Goal: Ask a question

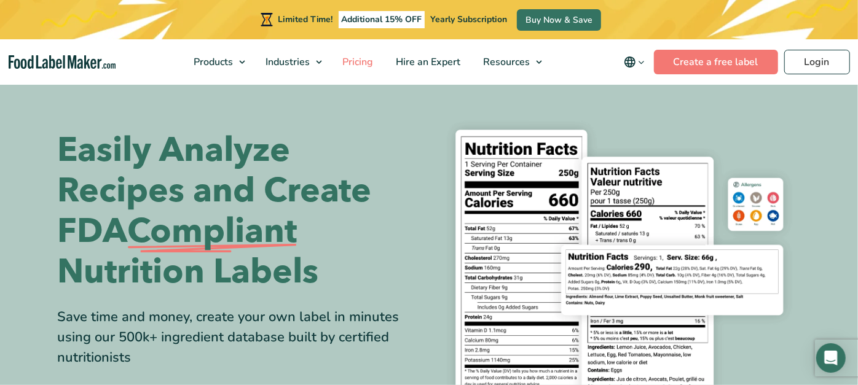
click at [363, 65] on span "Pricing" at bounding box center [356, 62] width 36 height 14
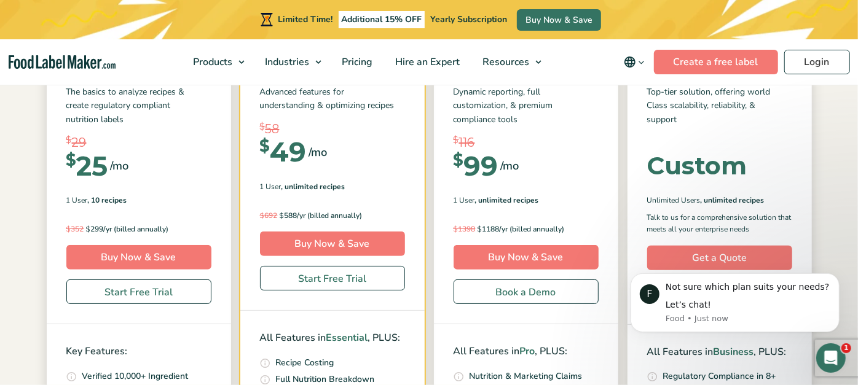
click at [18, 149] on div "Simple Pricing For Everyone Monthly Toggle Yearly (6 Month Free + 2 Free Nutrit…" at bounding box center [429, 268] width 858 height 704
click at [721, 60] on link "Create a free label" at bounding box center [716, 62] width 124 height 25
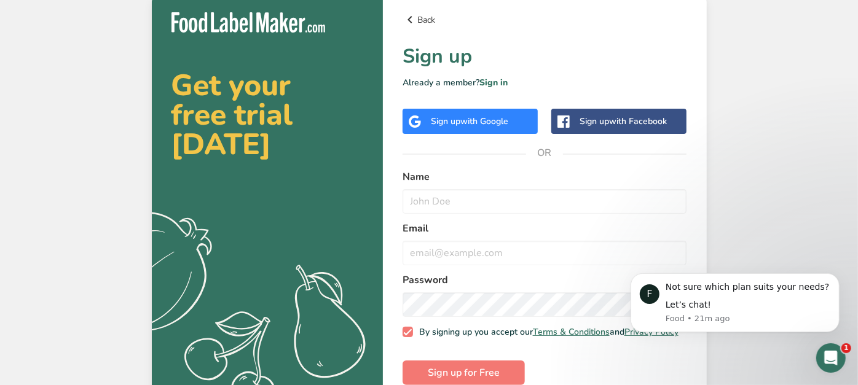
click at [412, 21] on icon at bounding box center [409, 20] width 15 height 22
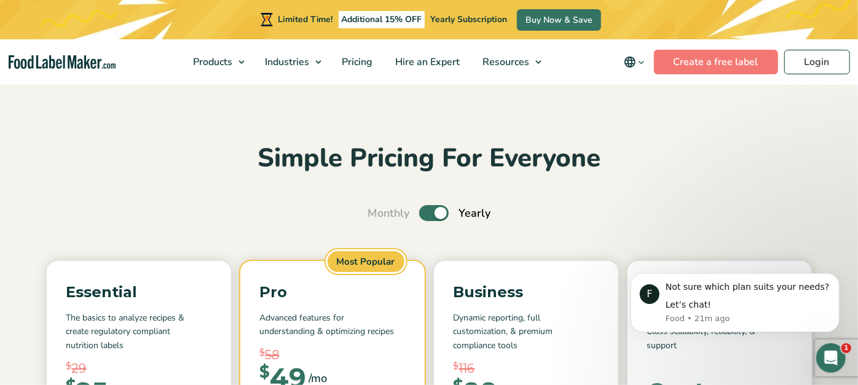
click at [82, 68] on img "main navigation" at bounding box center [62, 62] width 107 height 14
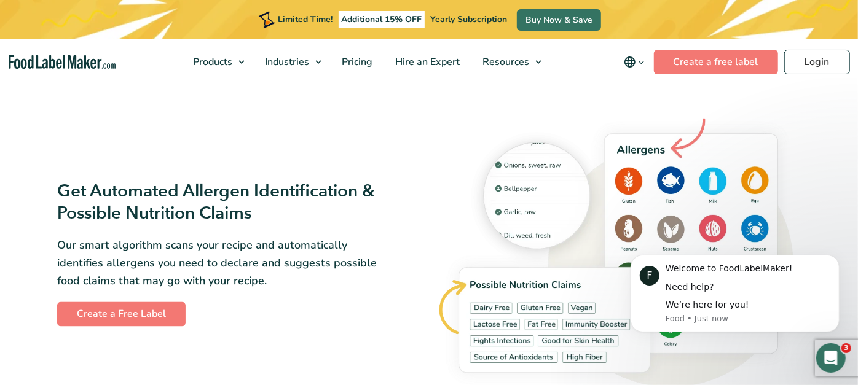
scroll to position [1267, 0]
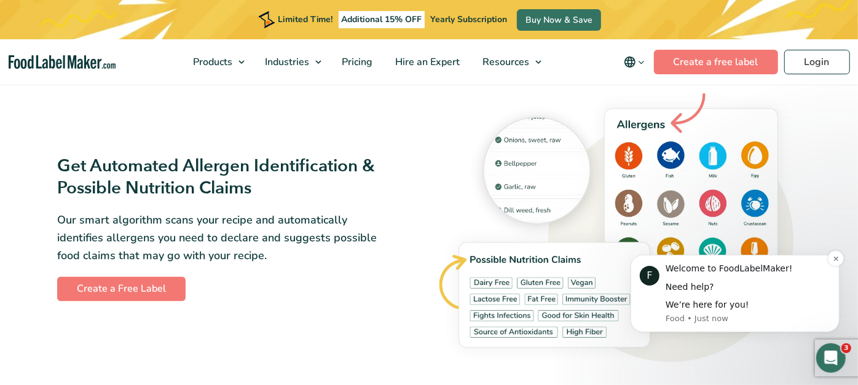
click at [724, 307] on div "We’re here for you!" at bounding box center [747, 305] width 165 height 12
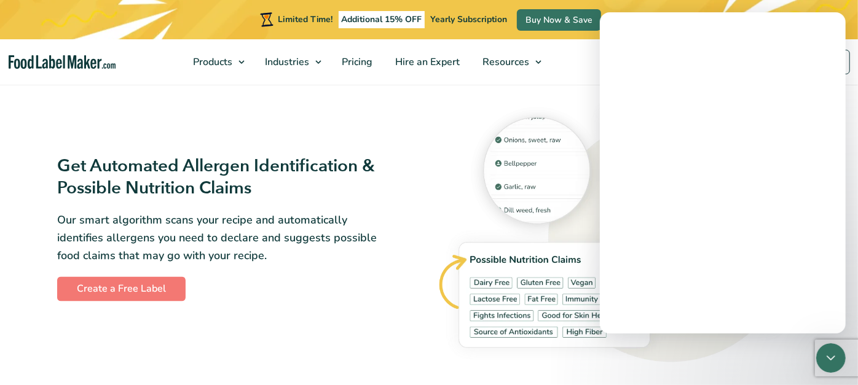
scroll to position [0, 0]
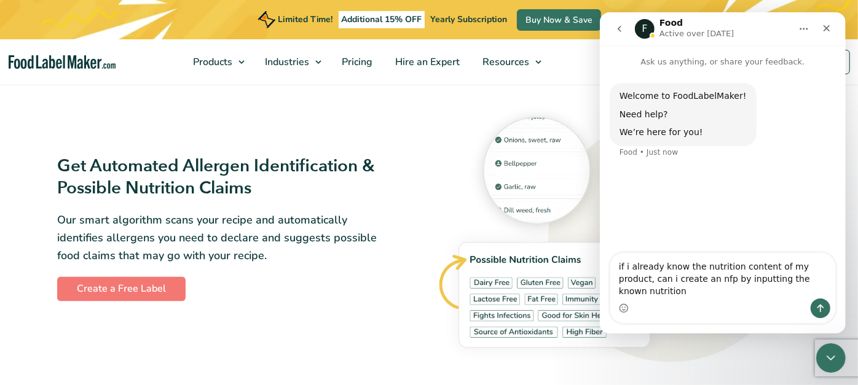
type textarea "if i already know the nutrition content of my product, can i create an nfp by i…"
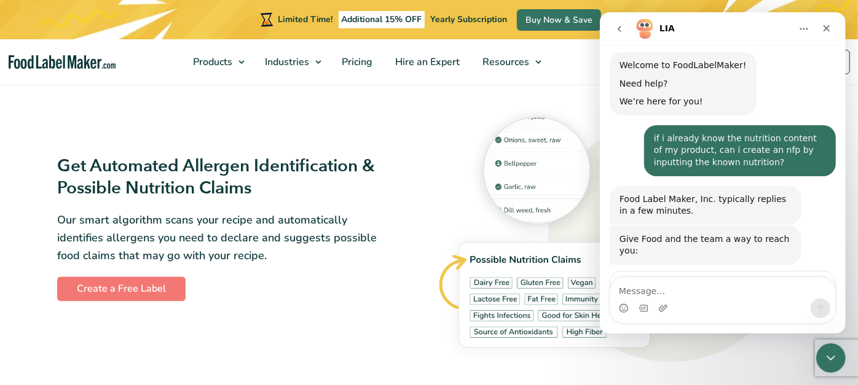
scroll to position [104, 0]
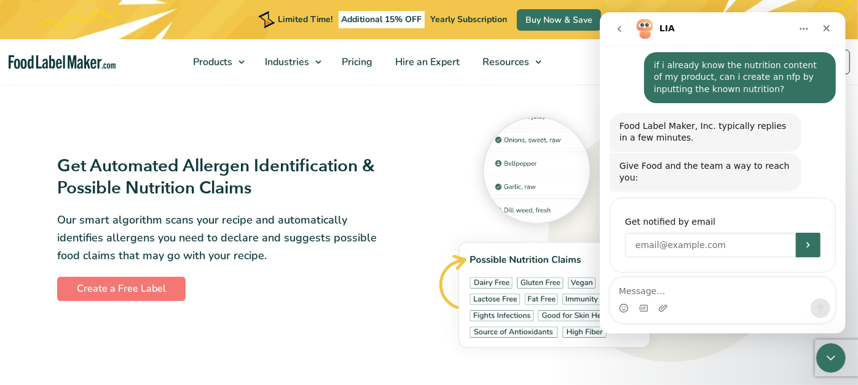
click at [645, 235] on input "Enter your email" at bounding box center [709, 245] width 171 height 25
type input "[PERSON_NAME][EMAIL_ADDRESS][DOMAIN_NAME]"
click at [808, 235] on button "Submit" at bounding box center [807, 245] width 25 height 25
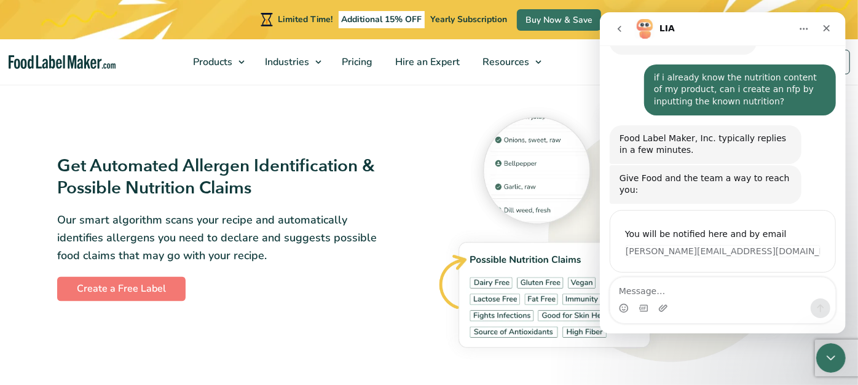
scroll to position [92, 0]
